Goal: Information Seeking & Learning: Learn about a topic

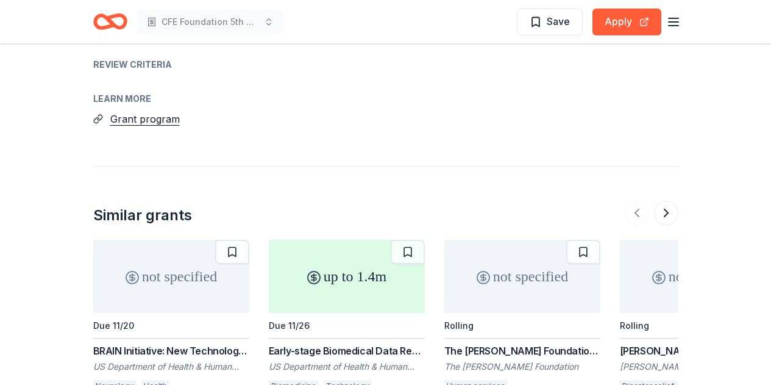
scroll to position [1280, 0]
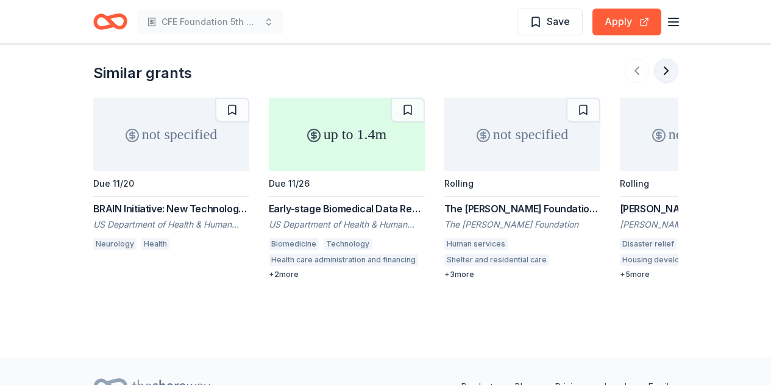
click at [659, 59] on button at bounding box center [666, 71] width 24 height 24
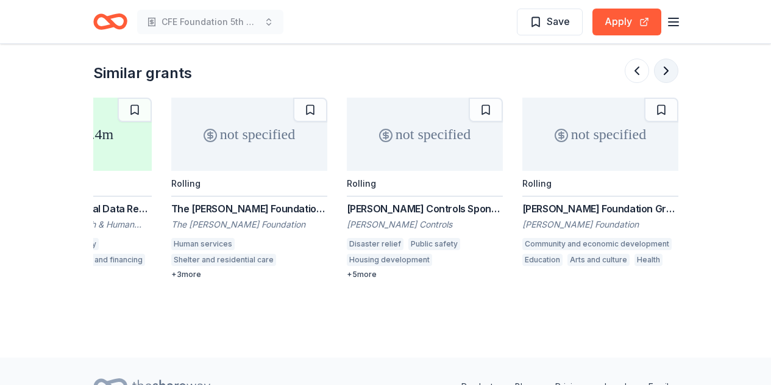
scroll to position [0, 527]
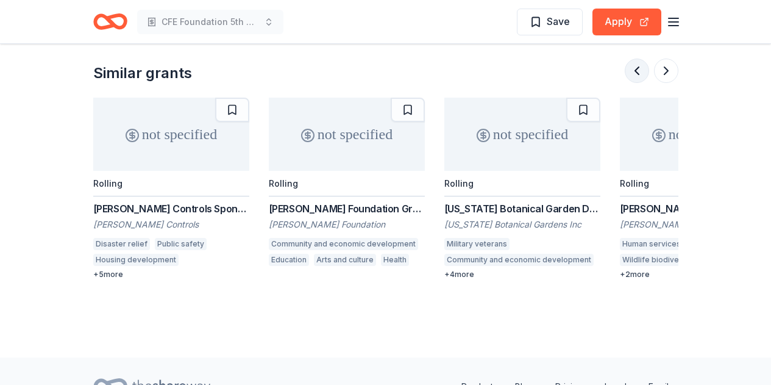
click at [635, 59] on button at bounding box center [637, 71] width 24 height 24
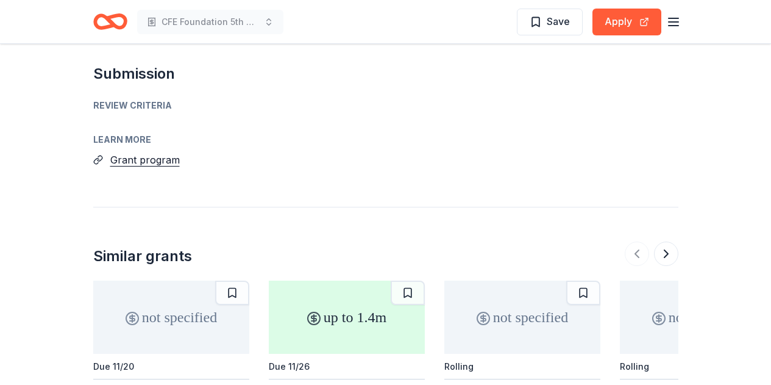
scroll to position [996, 0]
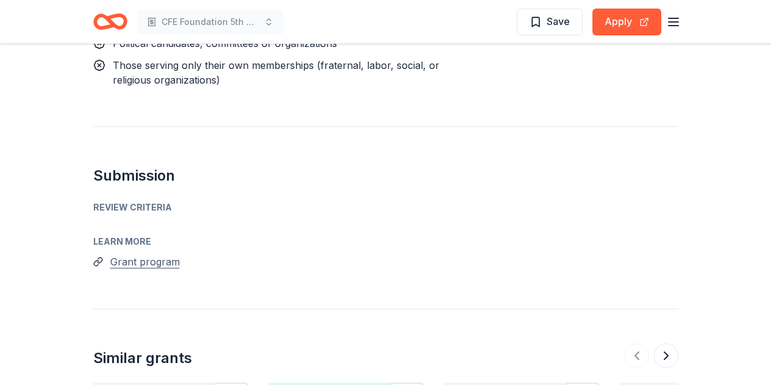
click at [130, 254] on button "Grant program" at bounding box center [144, 262] width 69 height 16
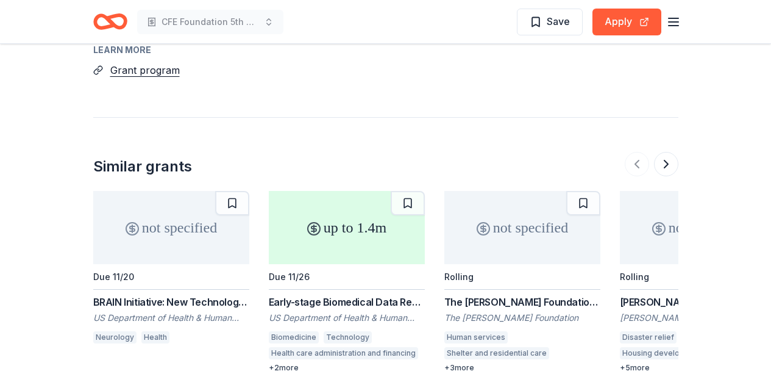
scroll to position [1174, 0]
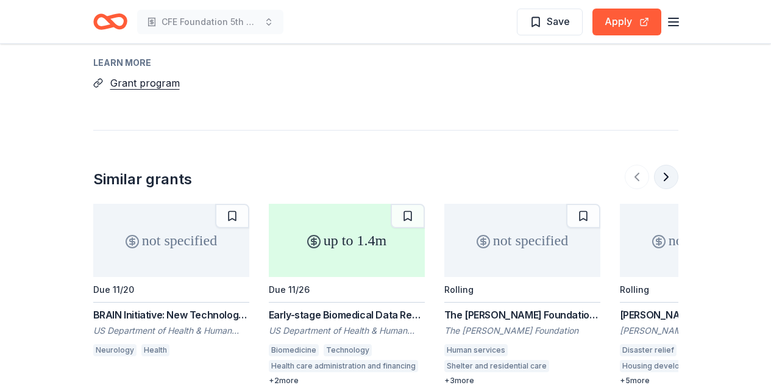
click at [668, 165] on button at bounding box center [666, 177] width 24 height 24
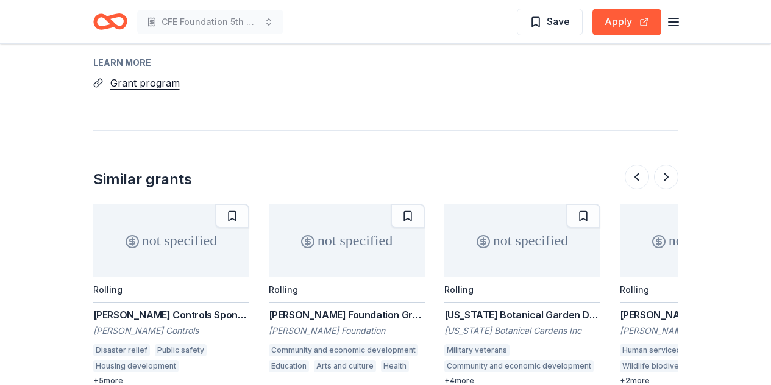
click at [663, 324] on div "Charles and Mildred Schnurmacher Foundation" at bounding box center [698, 330] width 156 height 12
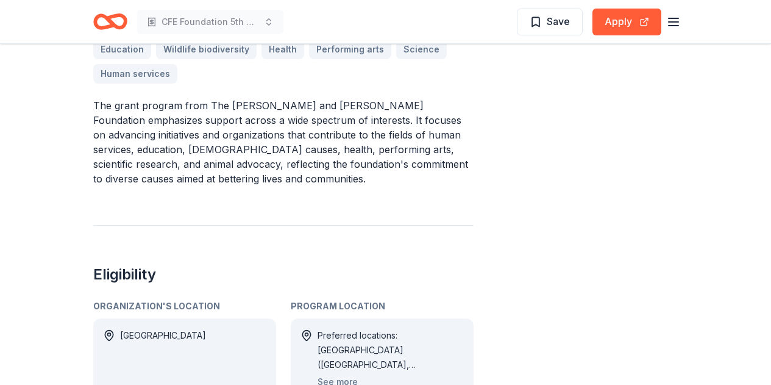
scroll to position [569, 0]
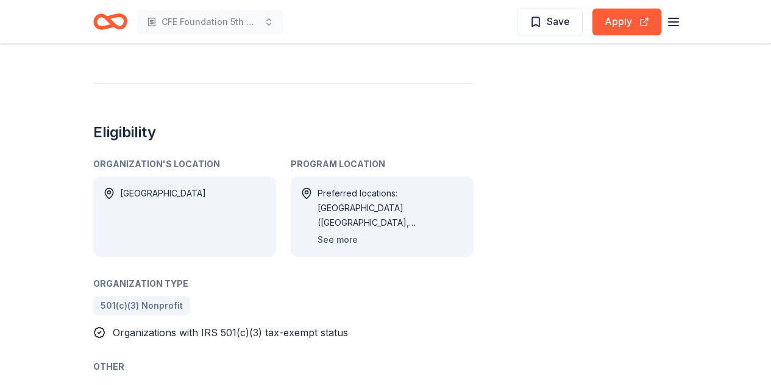
click at [341, 242] on button "See more" at bounding box center [338, 239] width 40 height 15
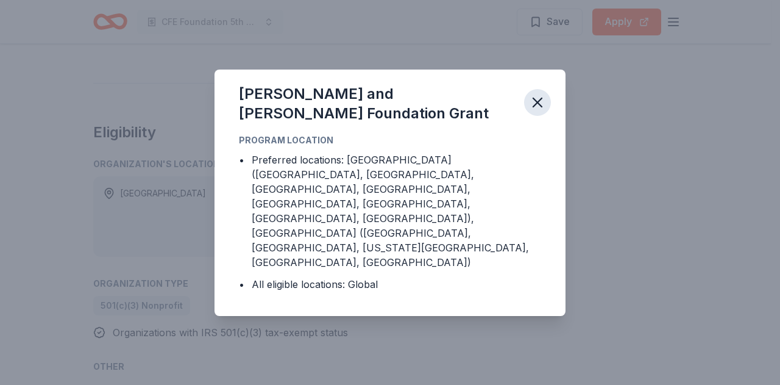
click at [543, 111] on icon "button" at bounding box center [537, 102] width 17 height 17
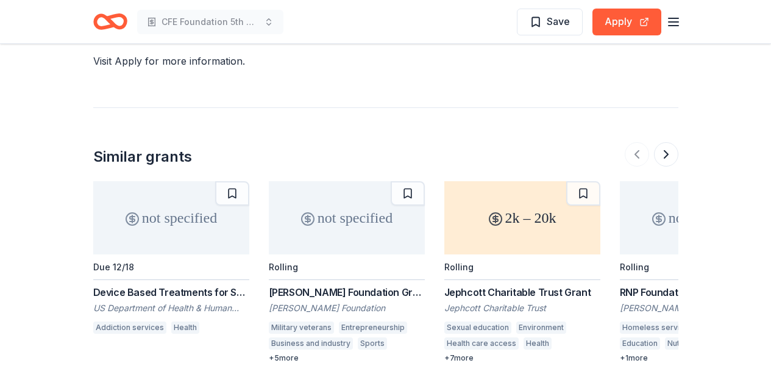
scroll to position [1233, 0]
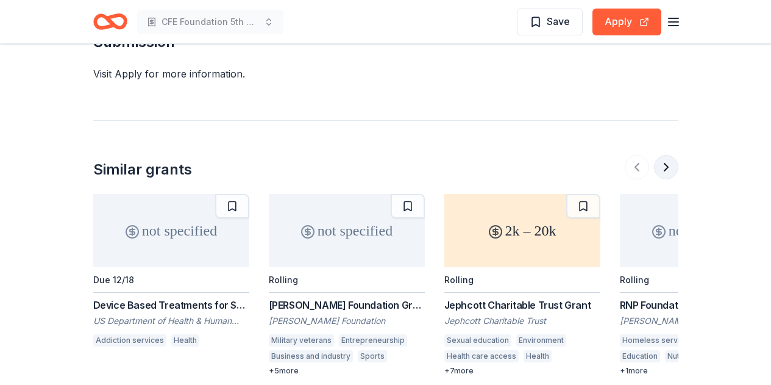
click at [665, 155] on button at bounding box center [666, 167] width 24 height 24
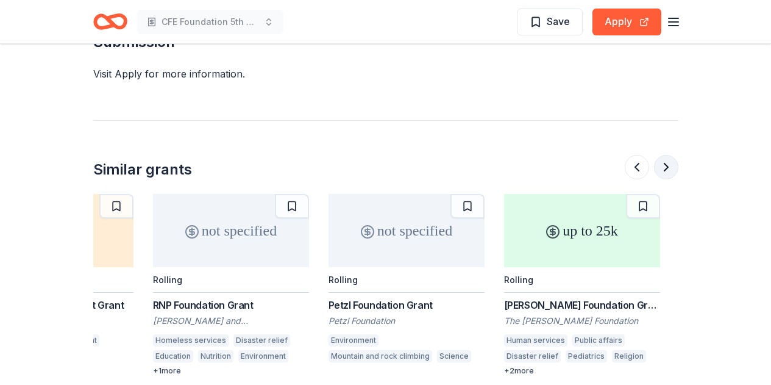
scroll to position [0, 527]
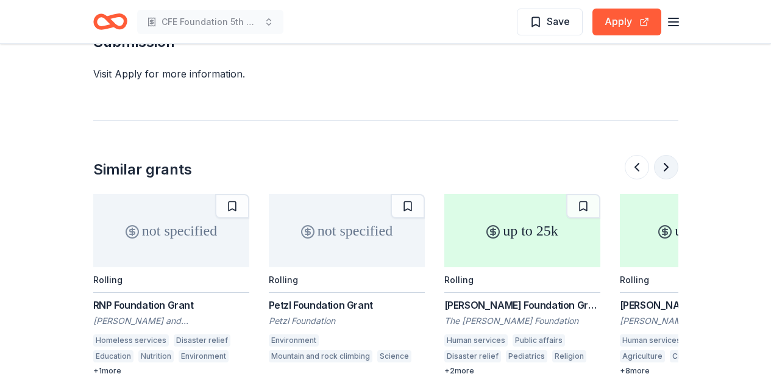
click at [665, 155] on button at bounding box center [666, 167] width 24 height 24
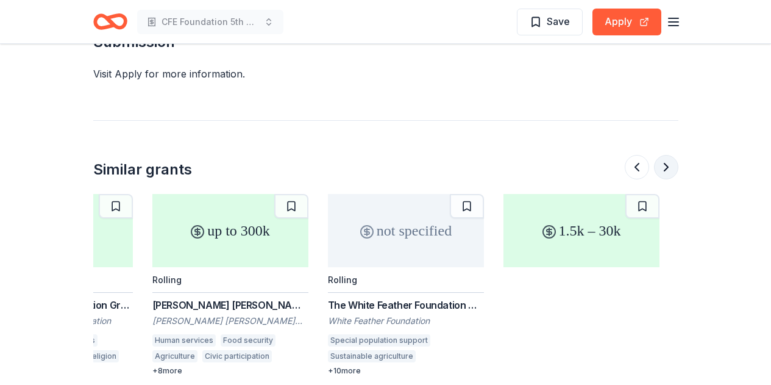
scroll to position [0, 1053]
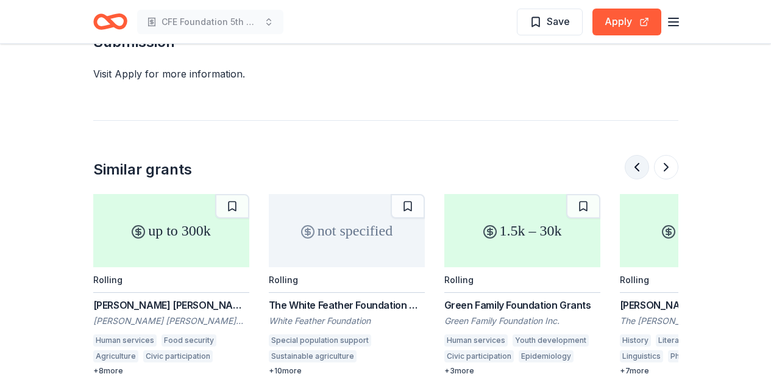
click at [633, 155] on button at bounding box center [637, 167] width 24 height 24
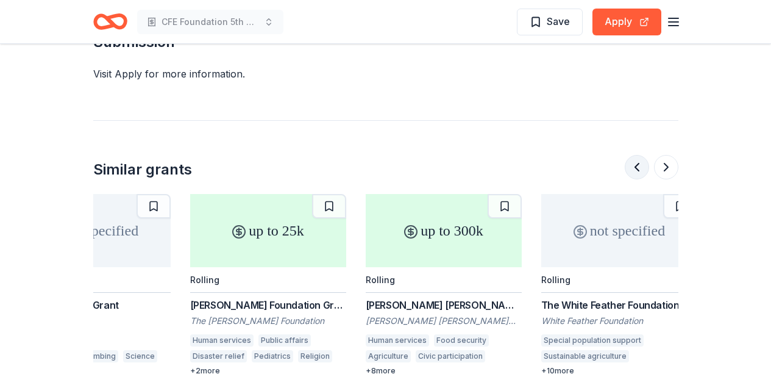
scroll to position [0, 527]
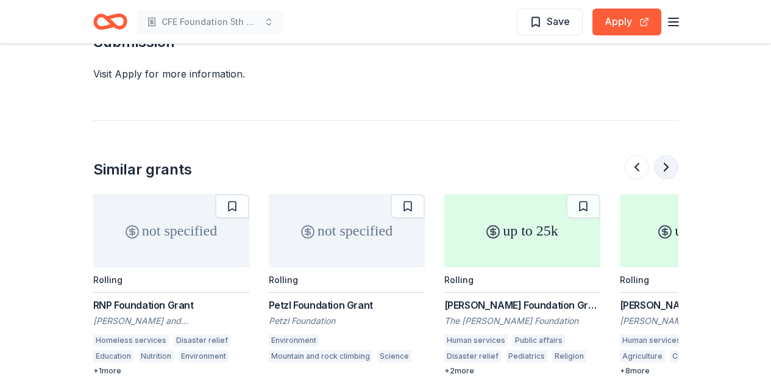
click at [674, 156] on button at bounding box center [666, 167] width 24 height 24
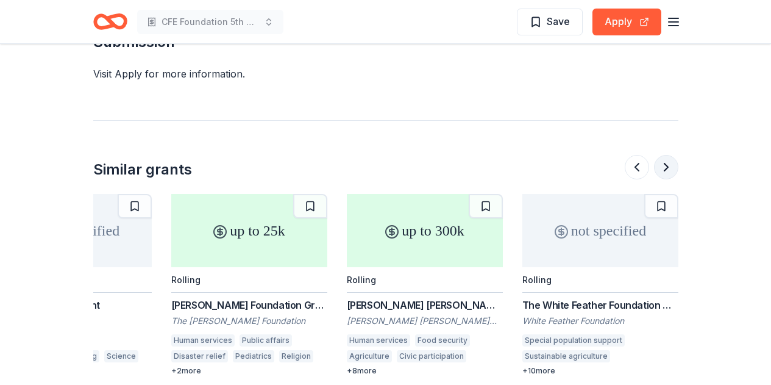
scroll to position [0, 1053]
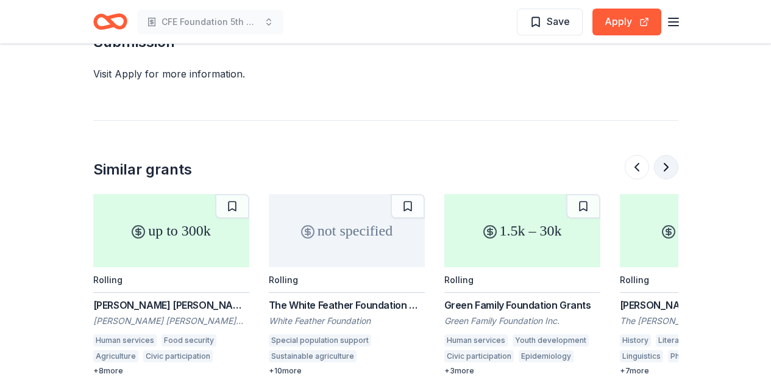
click at [674, 156] on button at bounding box center [666, 167] width 24 height 24
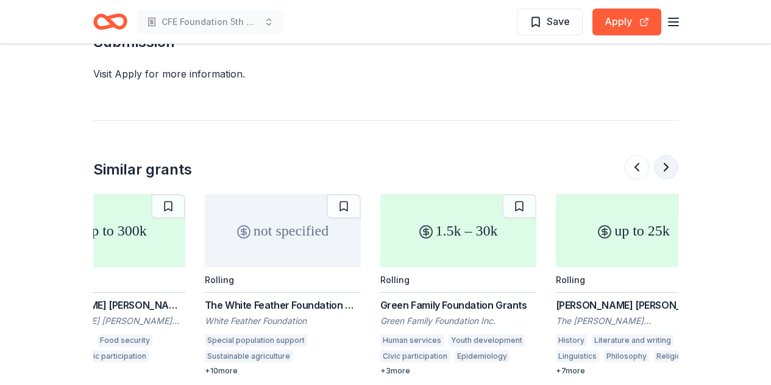
scroll to position [0, 1151]
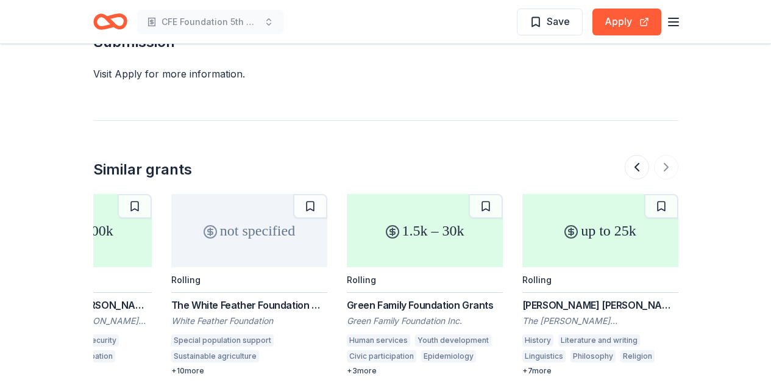
click at [435, 334] on div "Youth development" at bounding box center [453, 340] width 76 height 12
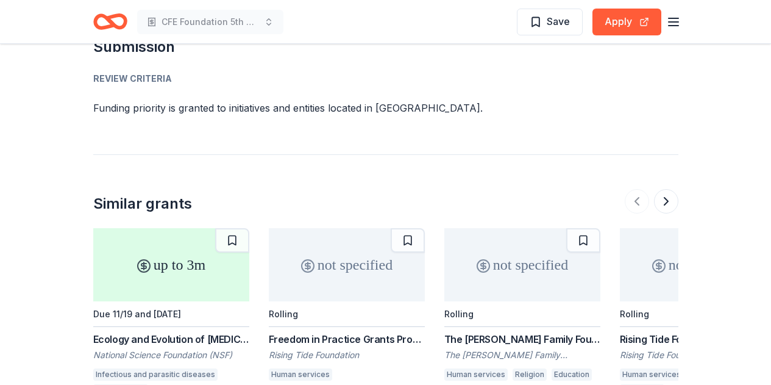
scroll to position [1707, 0]
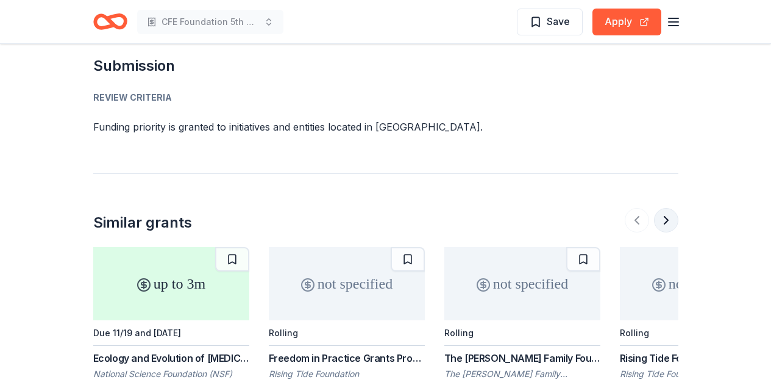
click at [667, 208] on button at bounding box center [666, 220] width 24 height 24
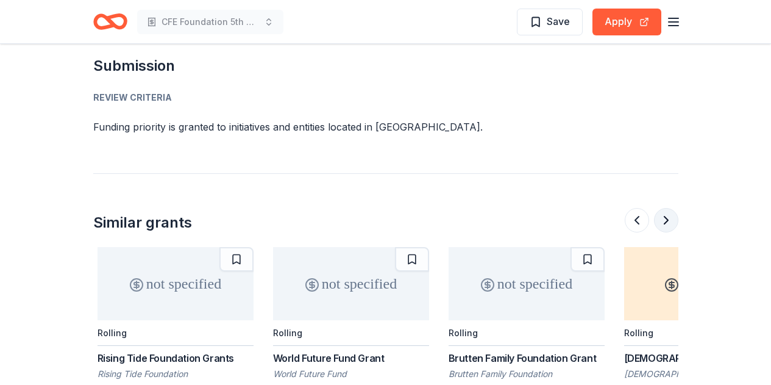
scroll to position [0, 527]
click at [667, 208] on button at bounding box center [666, 220] width 24 height 24
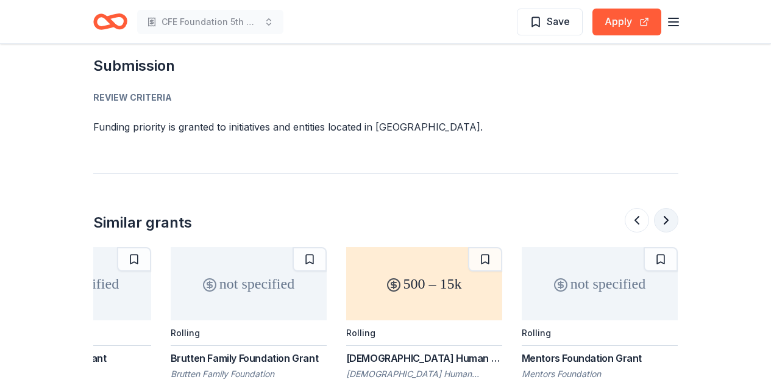
scroll to position [0, 1053]
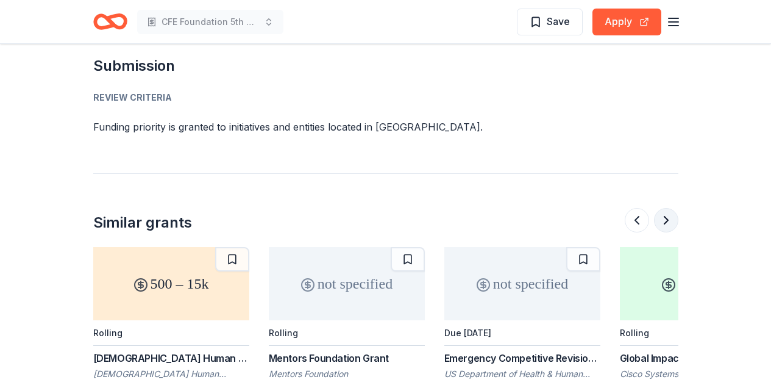
click at [667, 208] on button at bounding box center [666, 220] width 24 height 24
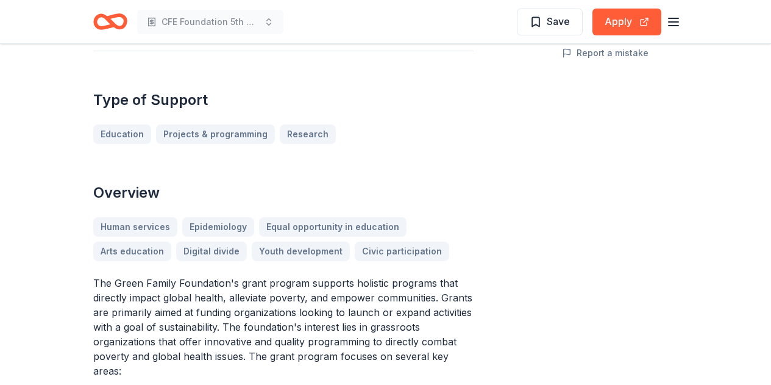
scroll to position [0, 0]
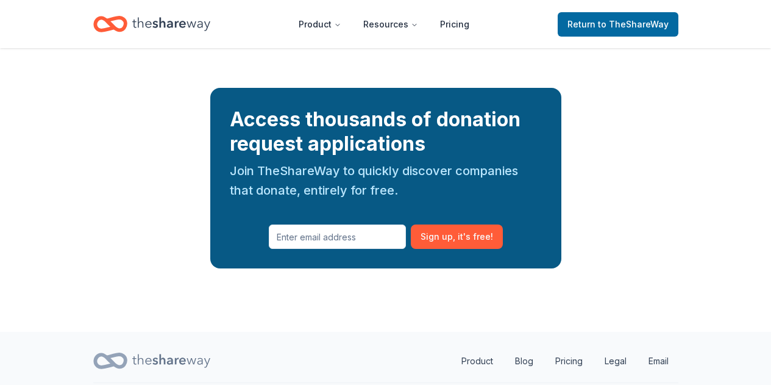
scroll to position [2560, 0]
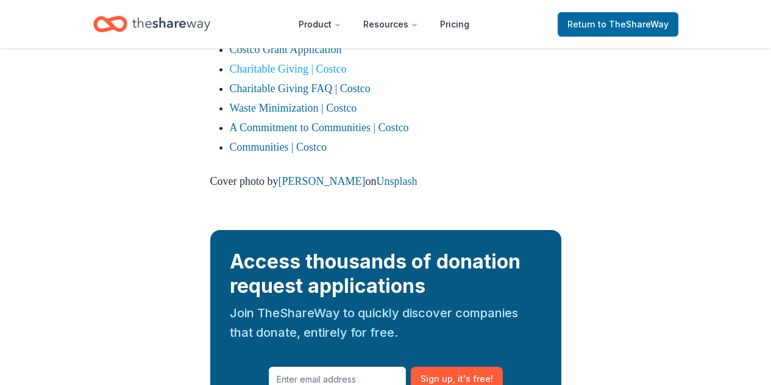
click at [290, 75] on link "Charitable Giving | Costco" at bounding box center [288, 69] width 117 height 12
